Goal: Check status

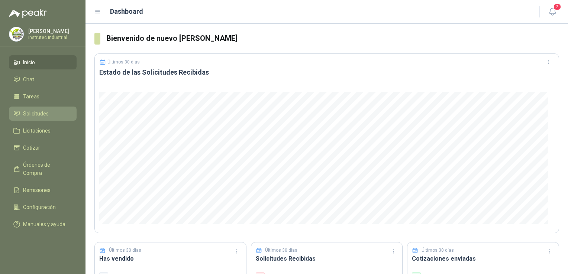
click at [37, 113] on span "Solicitudes" at bounding box center [36, 114] width 26 height 8
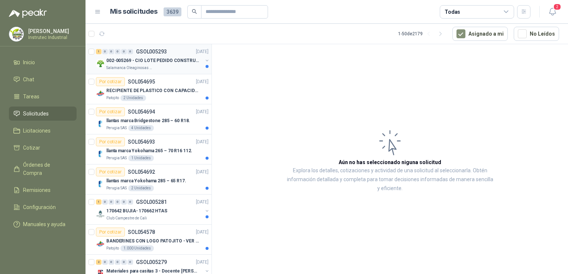
click at [138, 64] on div "002-005269 - CIO LOTE PEDIDO CONSTRUCCION" at bounding box center [154, 60] width 96 height 9
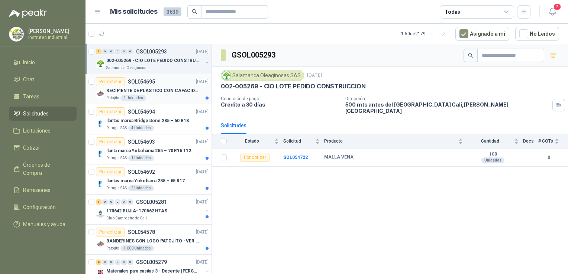
click at [183, 84] on div "Por cotizar SOL054695 [DATE]" at bounding box center [152, 81] width 113 height 9
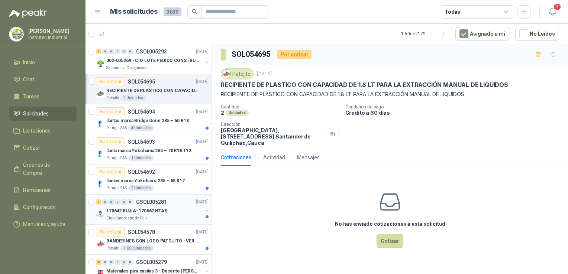
click at [178, 212] on div "170642 BUJIA- 170662 HTAS" at bounding box center [154, 211] width 96 height 9
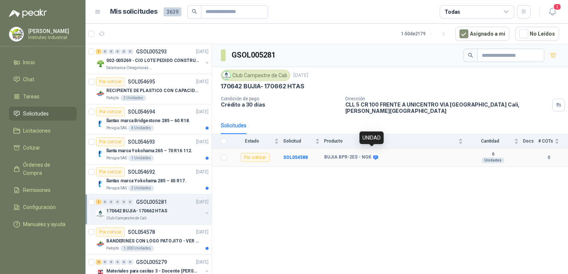
click at [373, 155] on icon at bounding box center [376, 158] width 6 height 6
